Goal: Information Seeking & Learning: Find specific fact

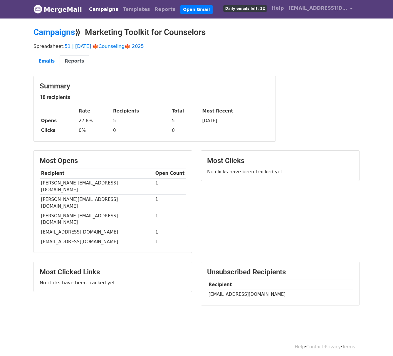
drag, startPoint x: 219, startPoint y: 272, endPoint x: 287, endPoint y: 275, distance: 68.5
click at [287, 290] on td "mehrnfelt@leavesofchangecounseling.com" at bounding box center [280, 295] width 146 height 10
copy td "nfelt@leavesofchangecounseling.c"
